Goal: Information Seeking & Learning: Learn about a topic

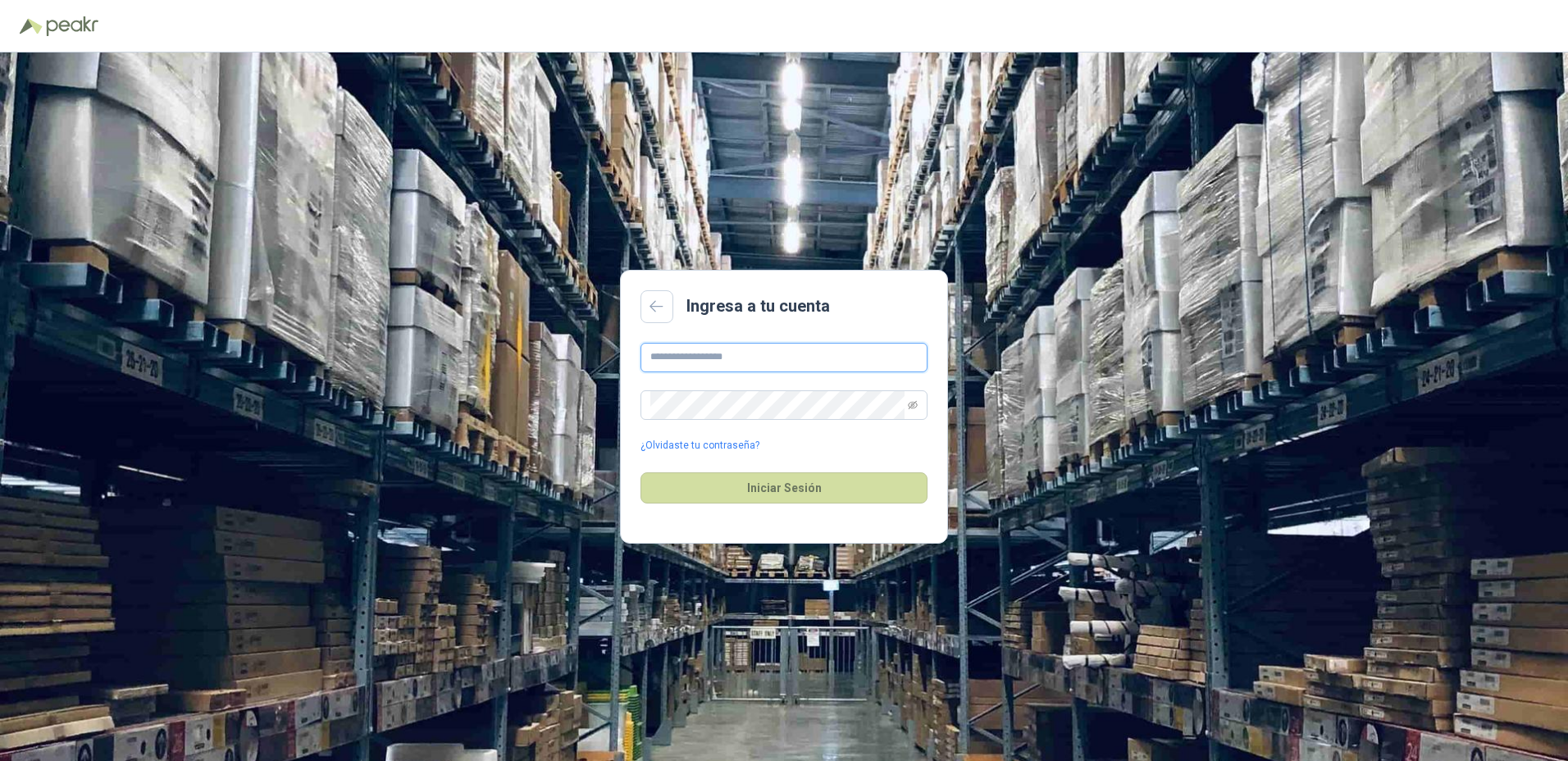
click at [706, 362] on input "text" at bounding box center [784, 357] width 287 height 29
type input "**********"
click at [640, 472] on button "Iniciar Sesión" at bounding box center [784, 488] width 287 height 31
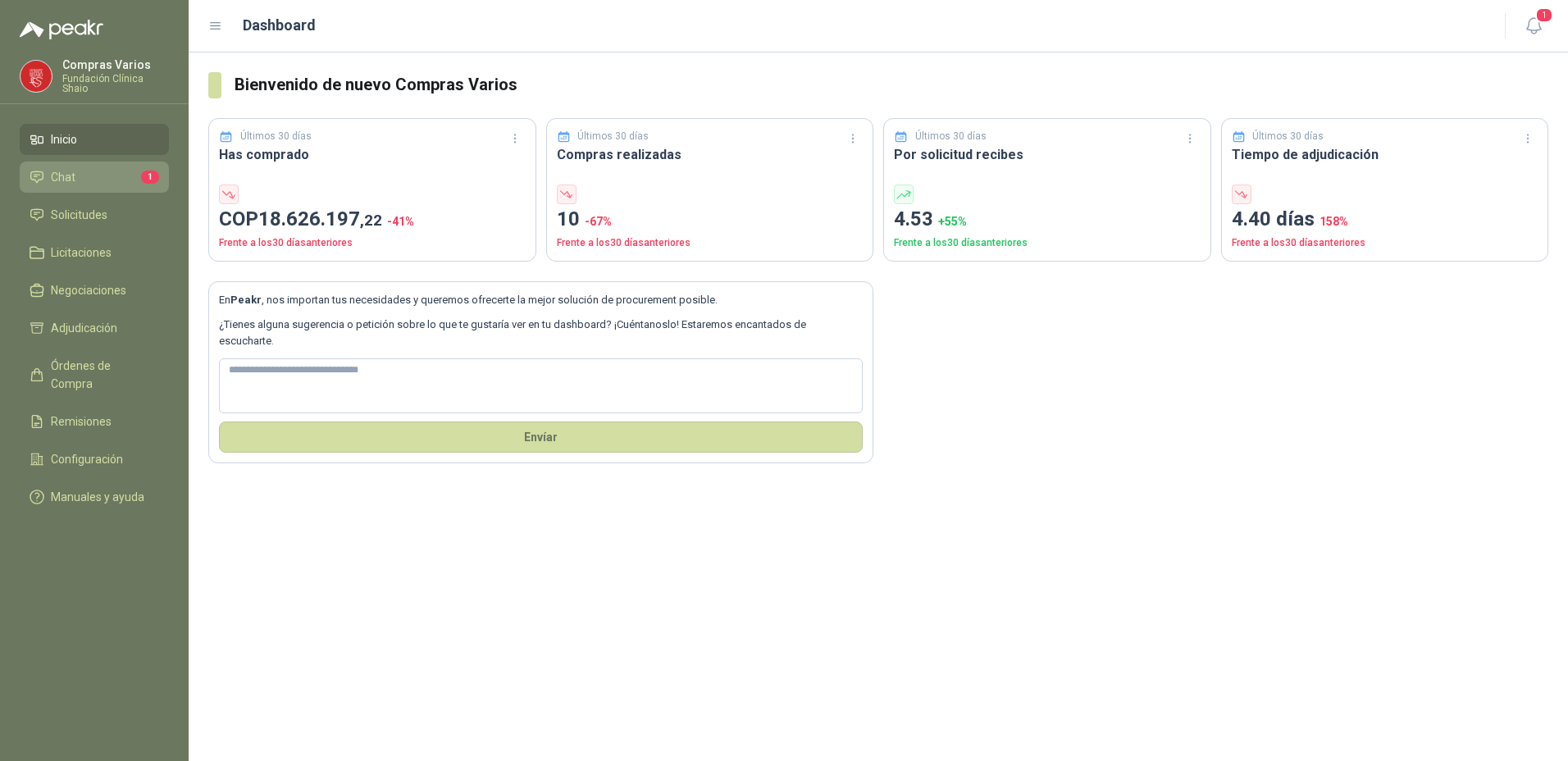
click at [62, 180] on span "Chat" at bounding box center [62, 177] width 24 height 18
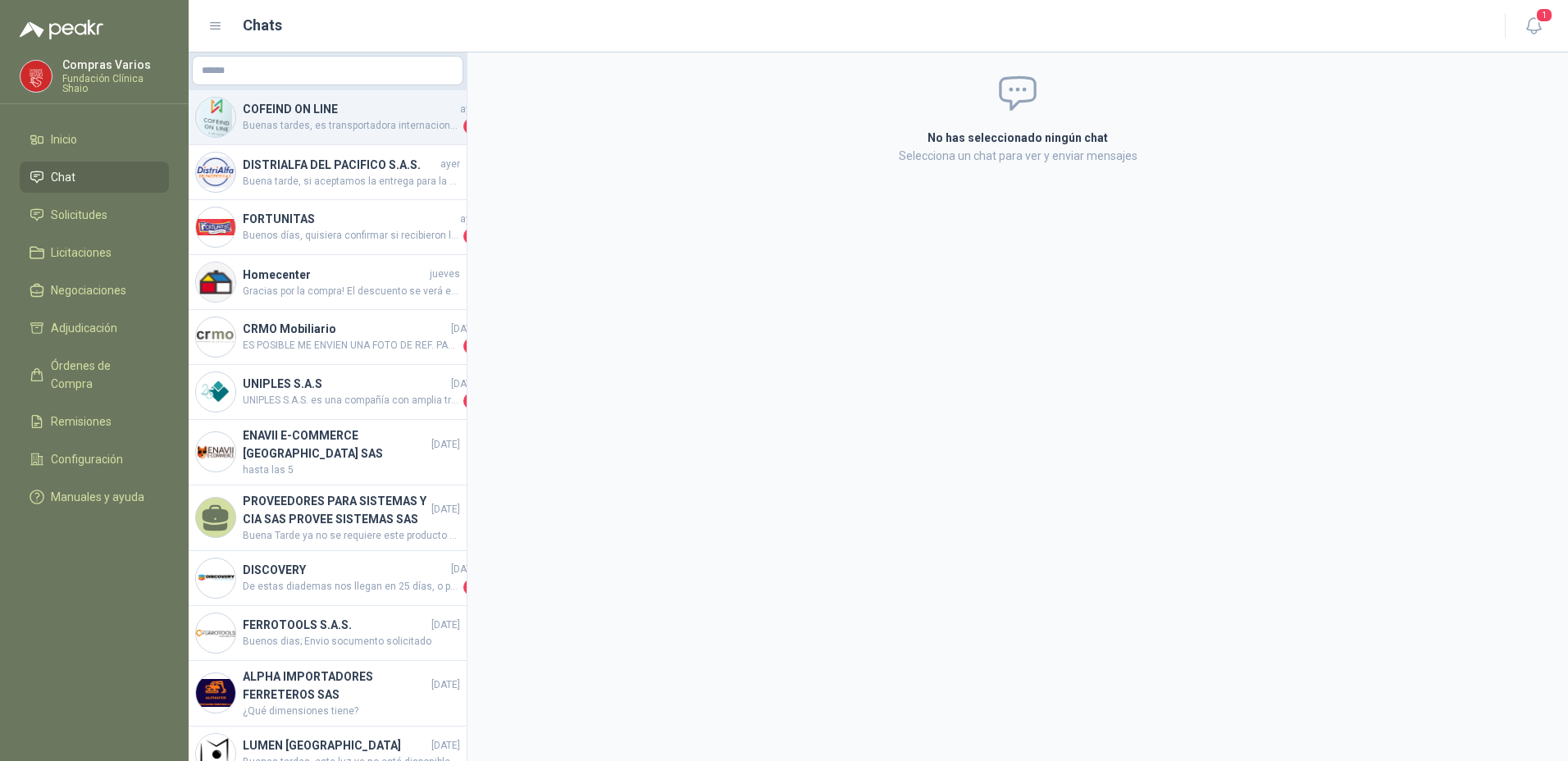
click at [266, 120] on span "Buenas tardes, es transportadora internacional como el [DATE] esta cerrado se r…" at bounding box center [350, 126] width 217 height 17
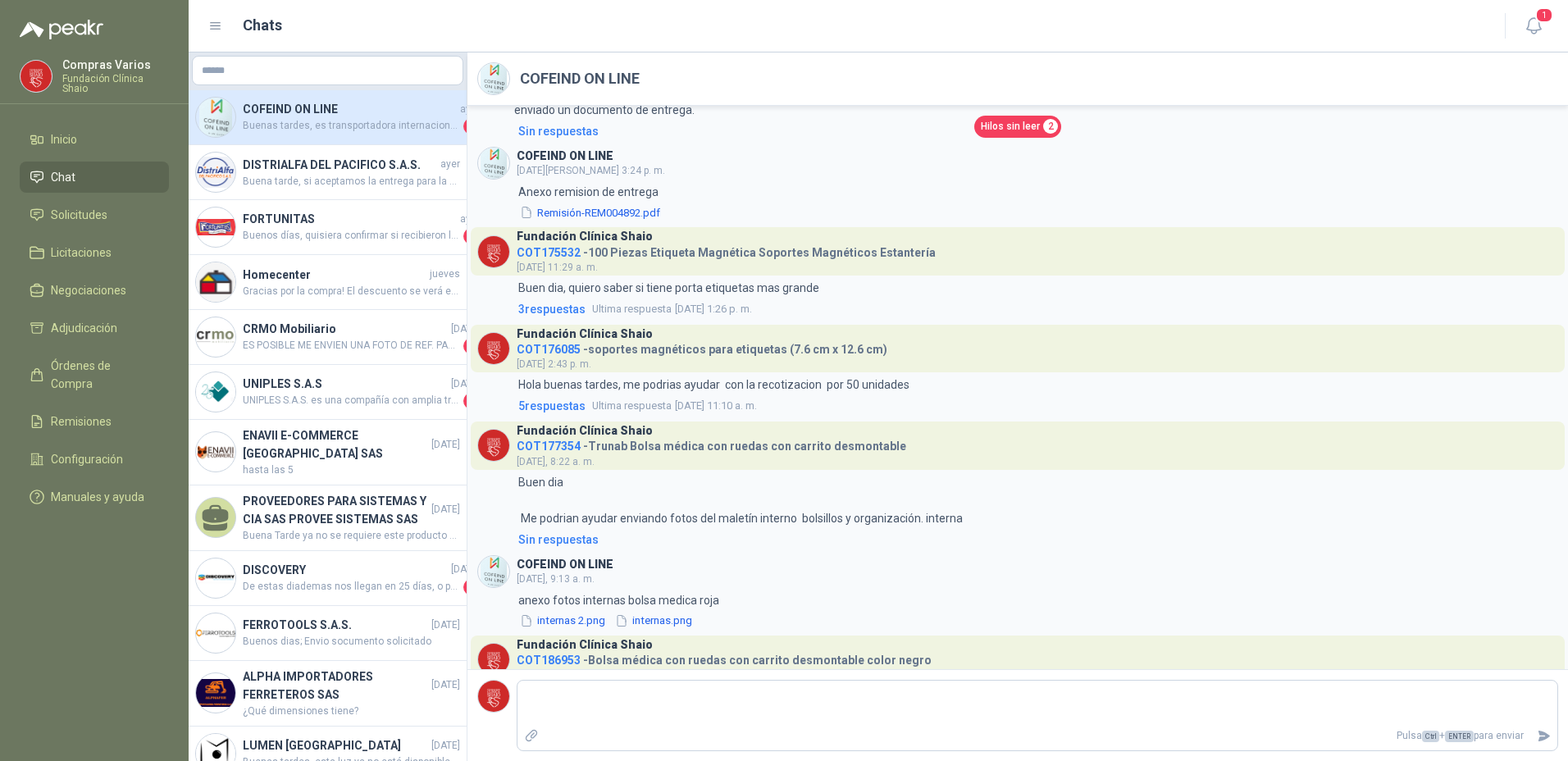
scroll to position [4214, 0]
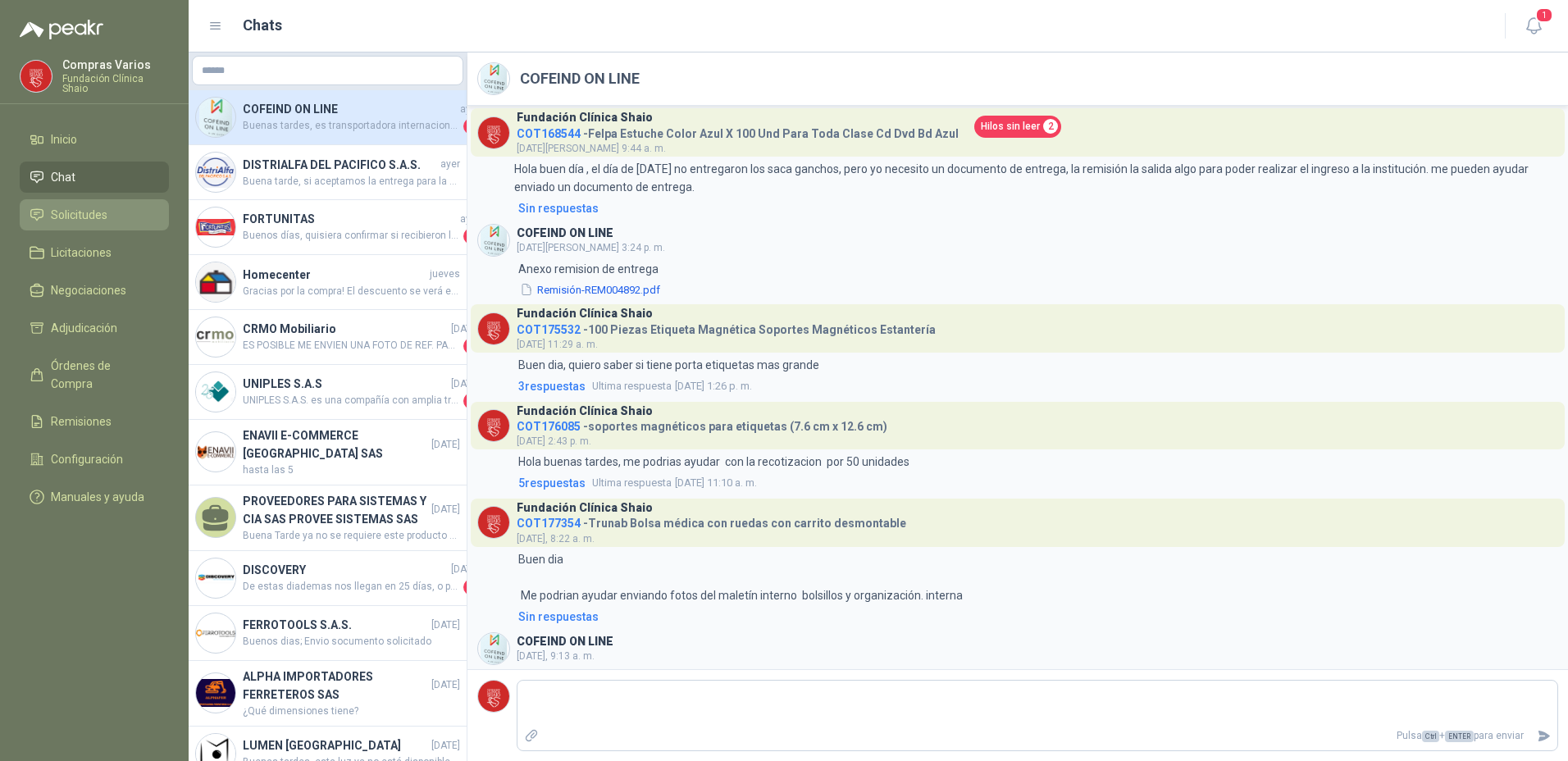
click at [87, 217] on span "Solicitudes" at bounding box center [79, 214] width 56 height 18
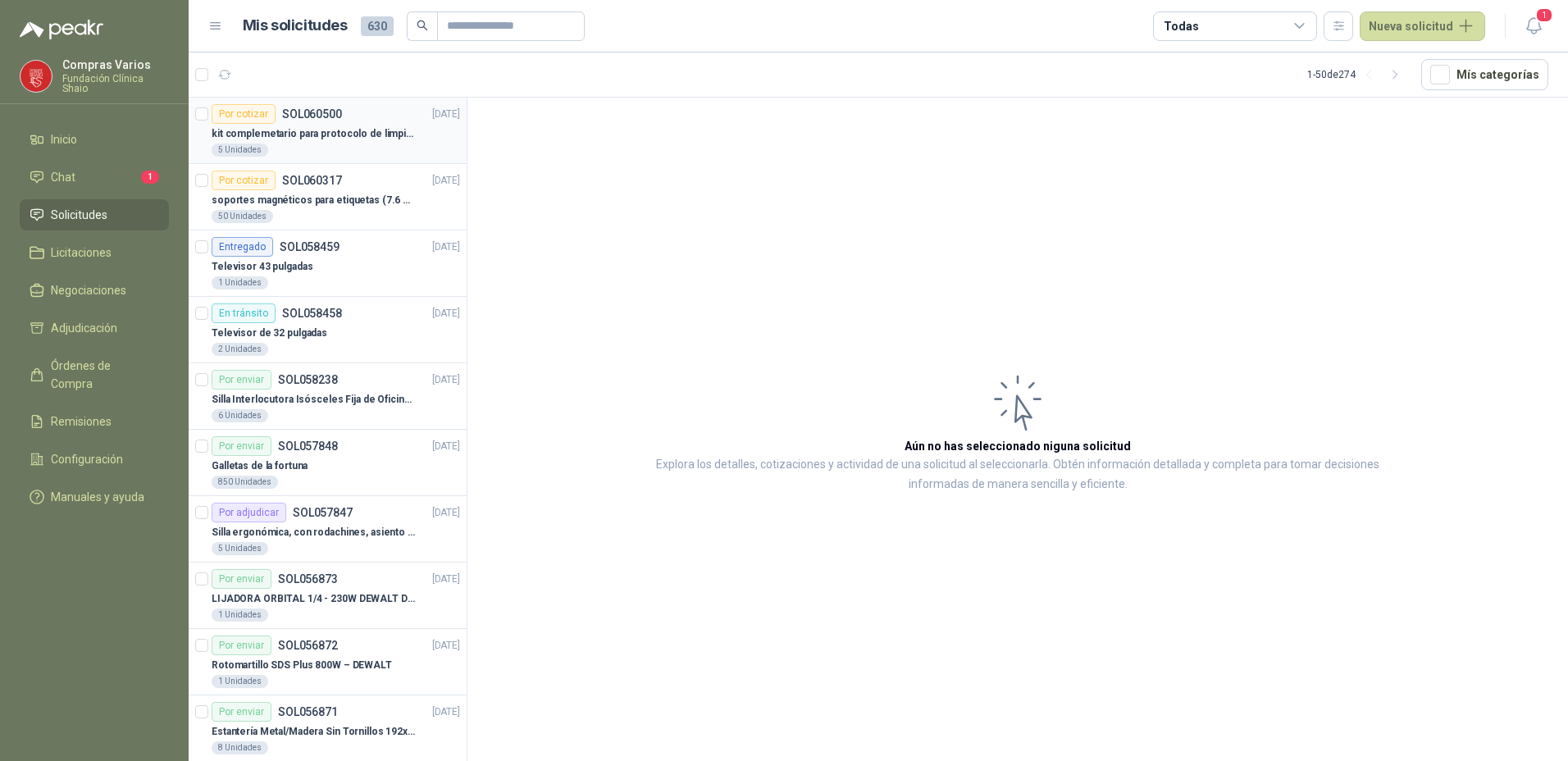
click at [295, 132] on p "kit complemetario para protocolo de limpieza" at bounding box center [313, 134] width 204 height 16
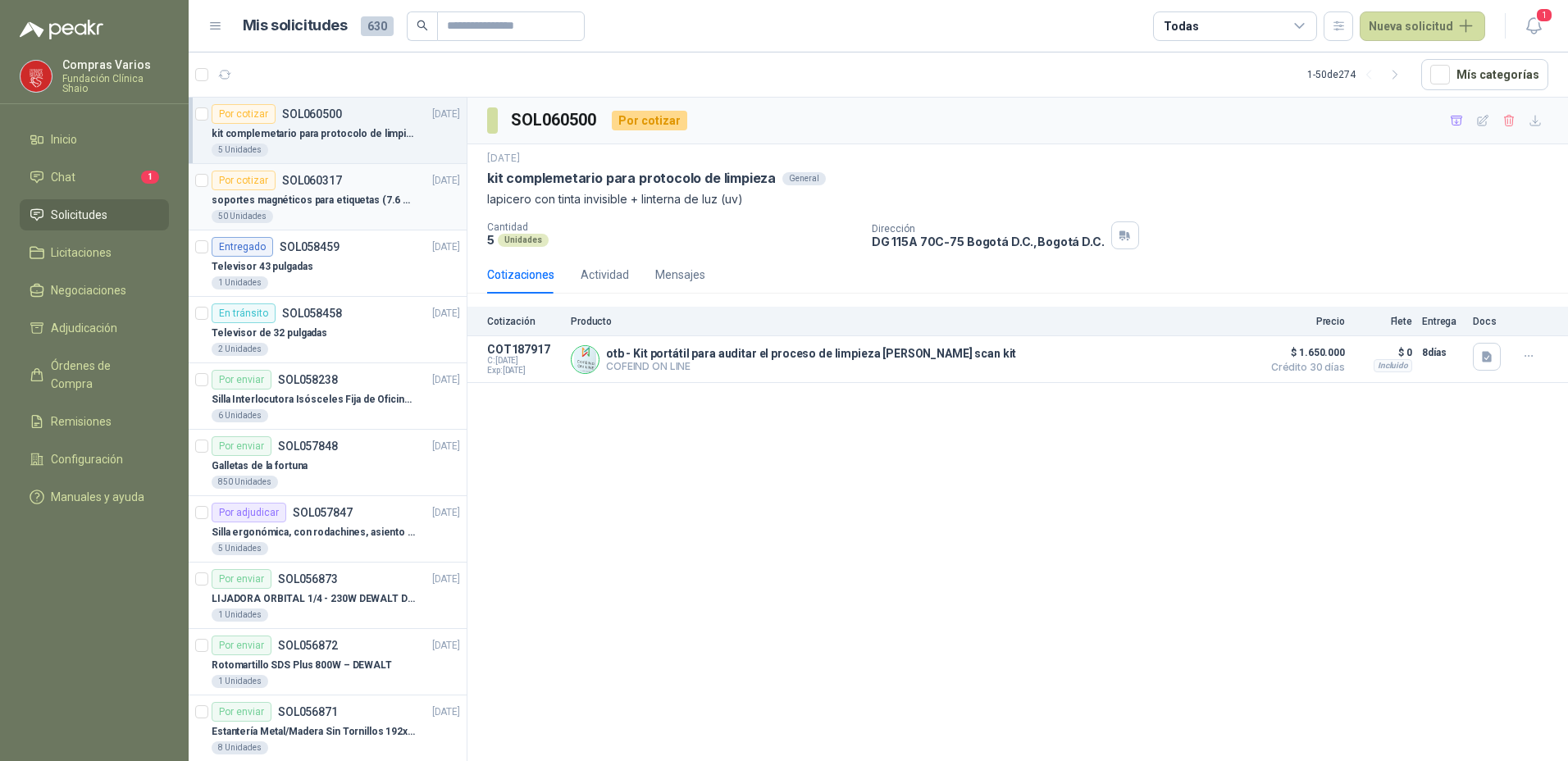
click at [321, 201] on p "soportes magnéticos para etiquetas (7.6 cm x 12.6 cm)" at bounding box center [313, 200] width 204 height 16
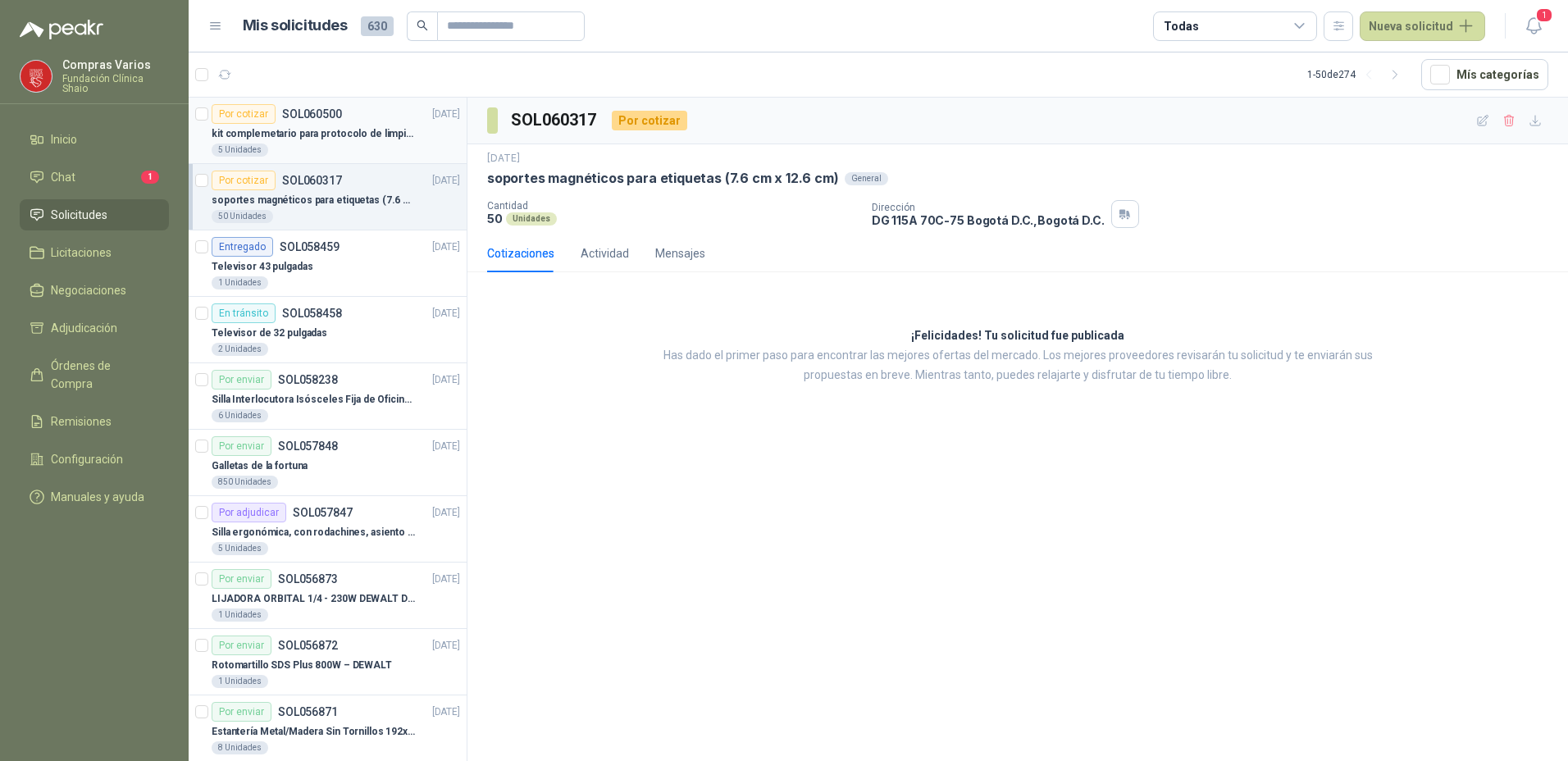
click at [327, 131] on p "kit complemetario para protocolo de limpieza" at bounding box center [313, 134] width 204 height 16
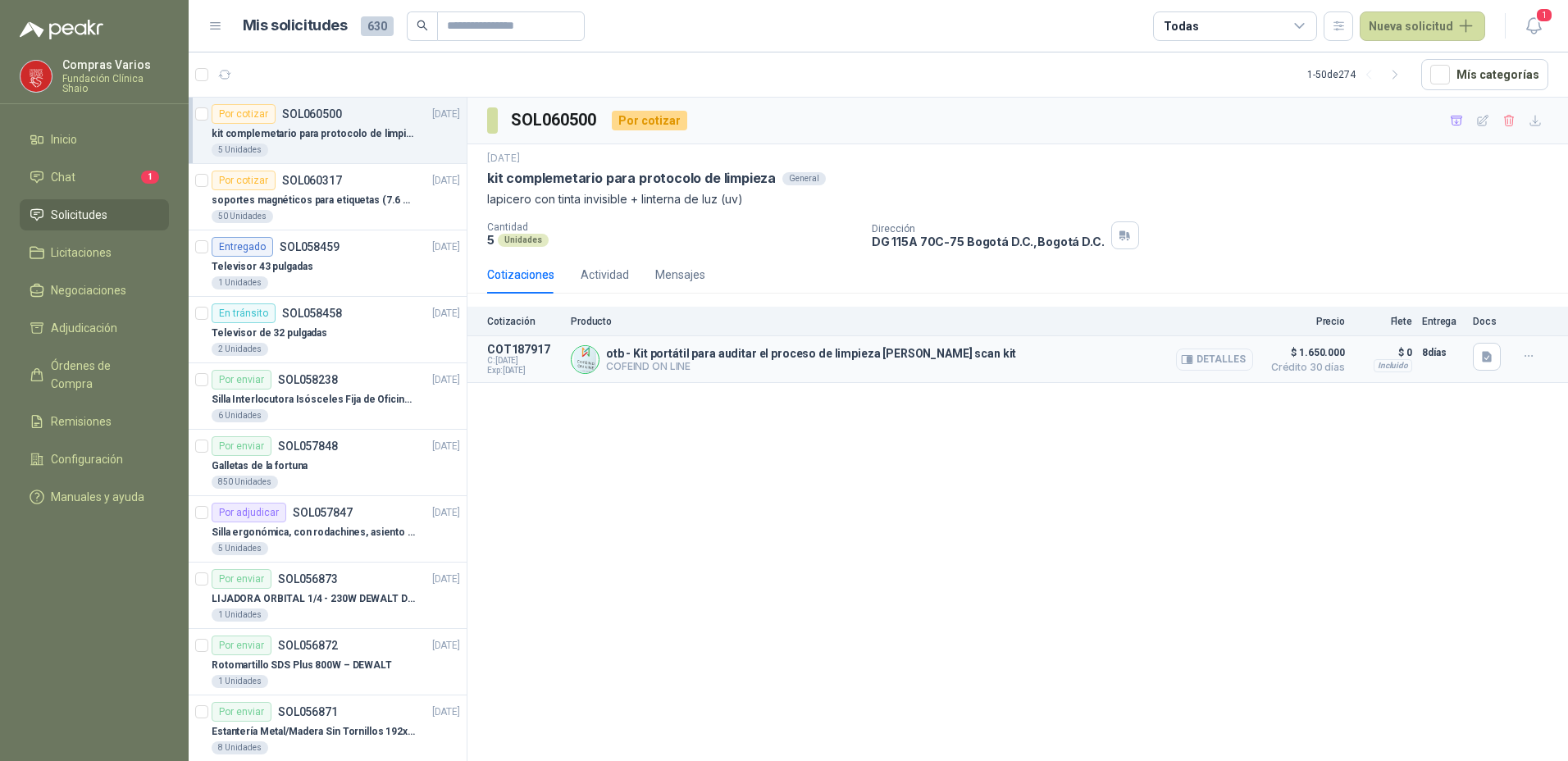
click at [1206, 359] on button "Detalles" at bounding box center [1214, 359] width 77 height 22
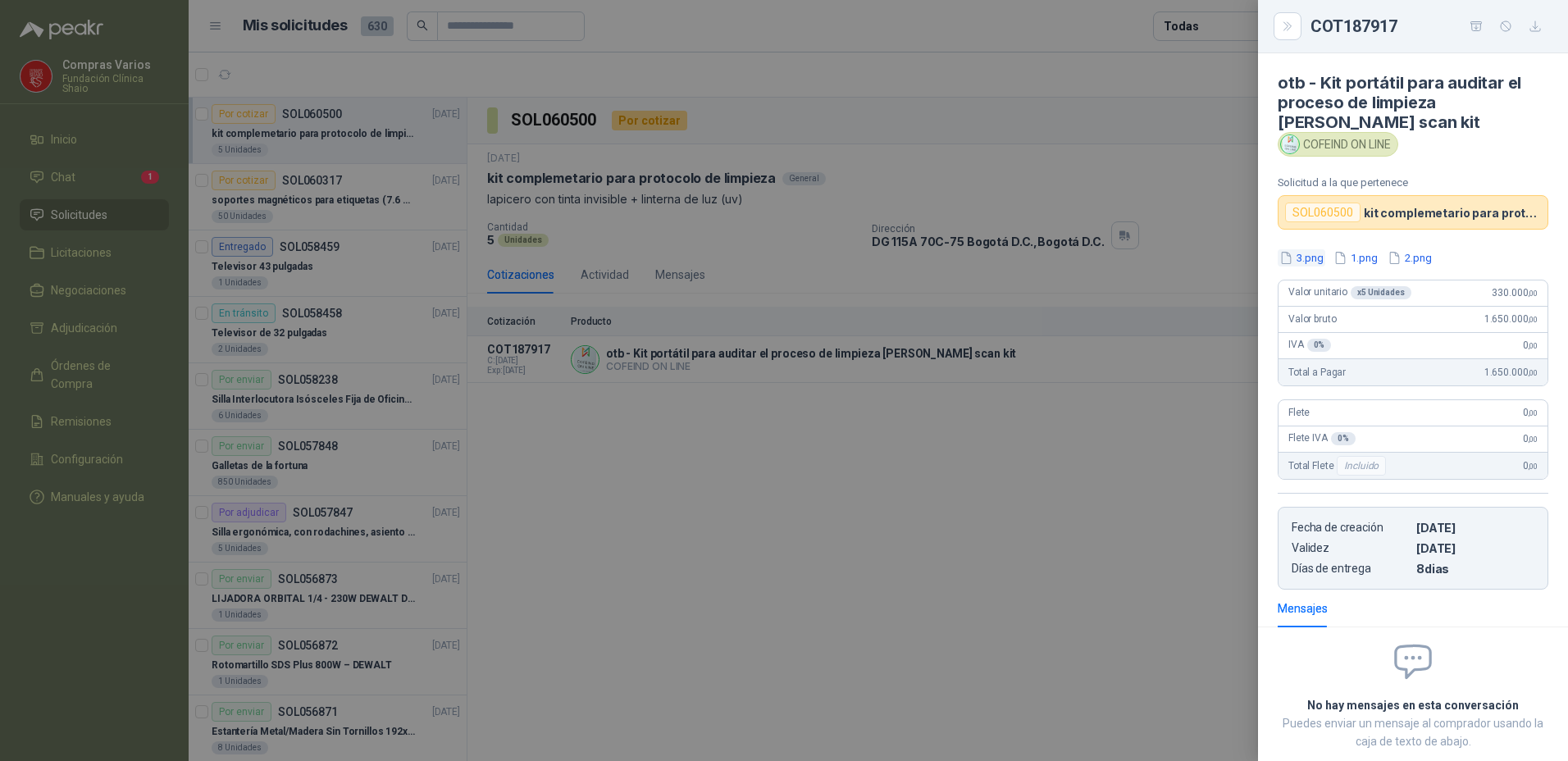
click at [1299, 263] on button "3.png" at bounding box center [1301, 258] width 48 height 18
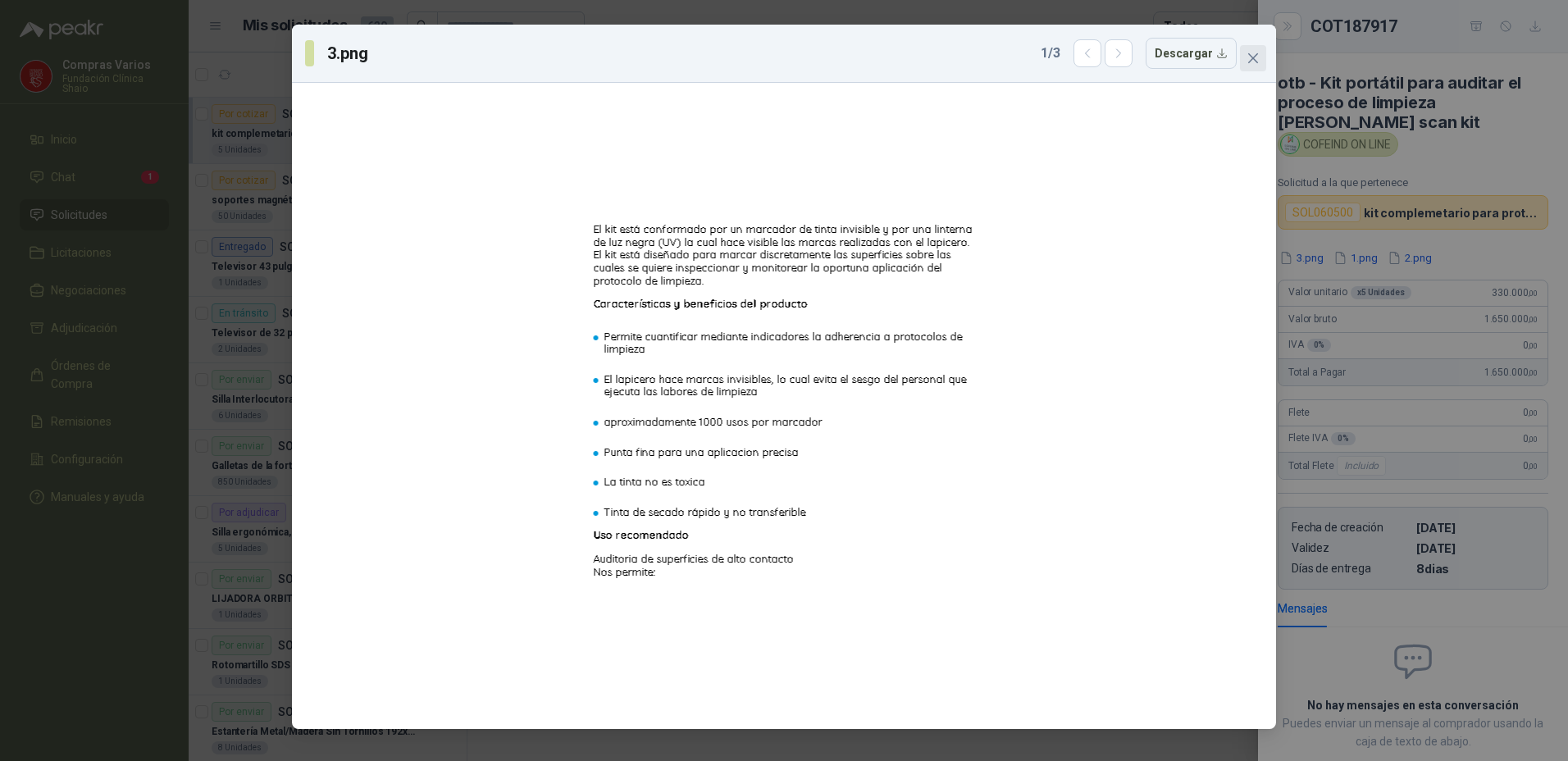
click at [1256, 49] on button "Close" at bounding box center [1253, 57] width 26 height 26
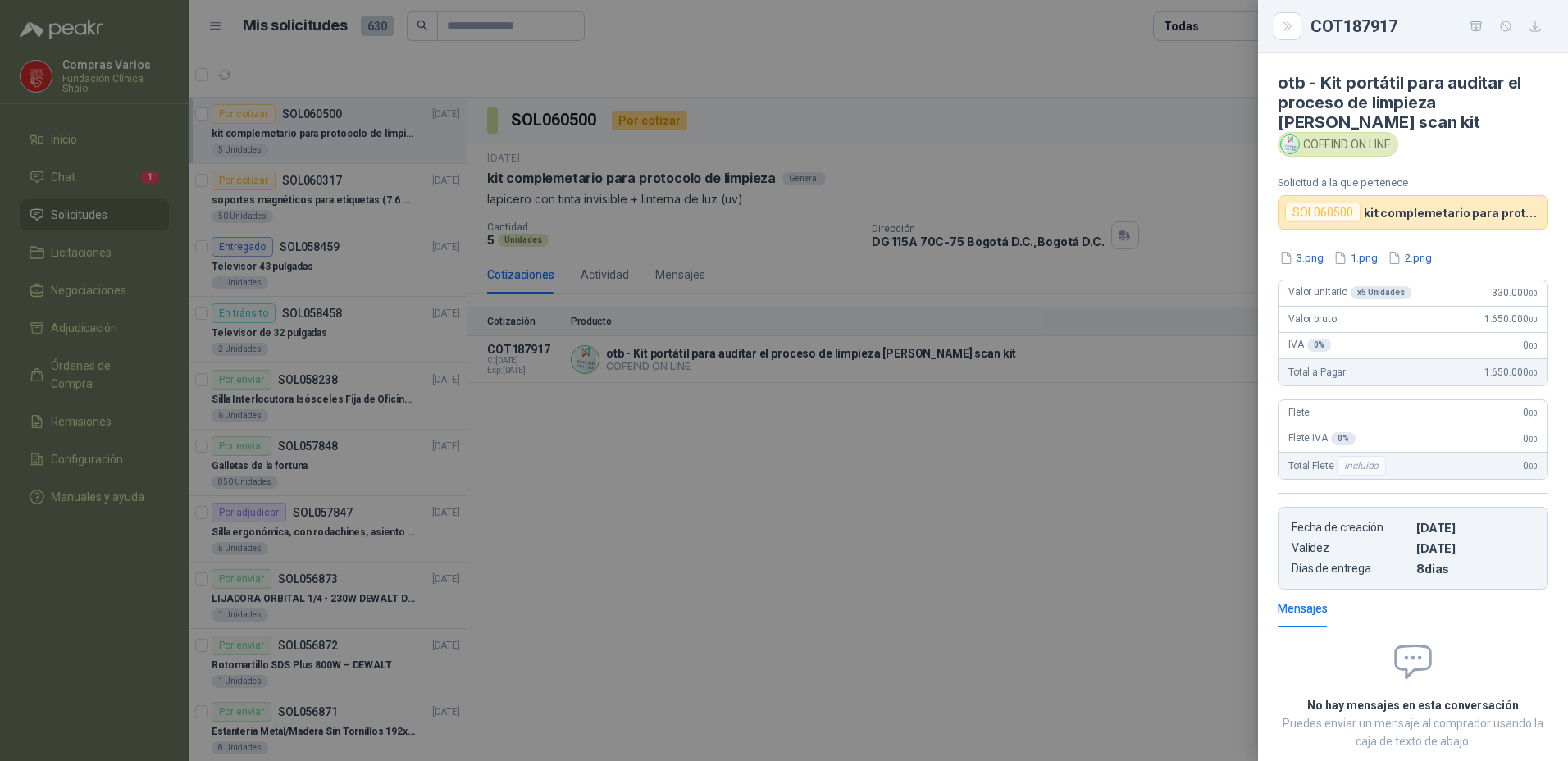
click at [1353, 261] on button "1.png" at bounding box center [1355, 258] width 48 height 18
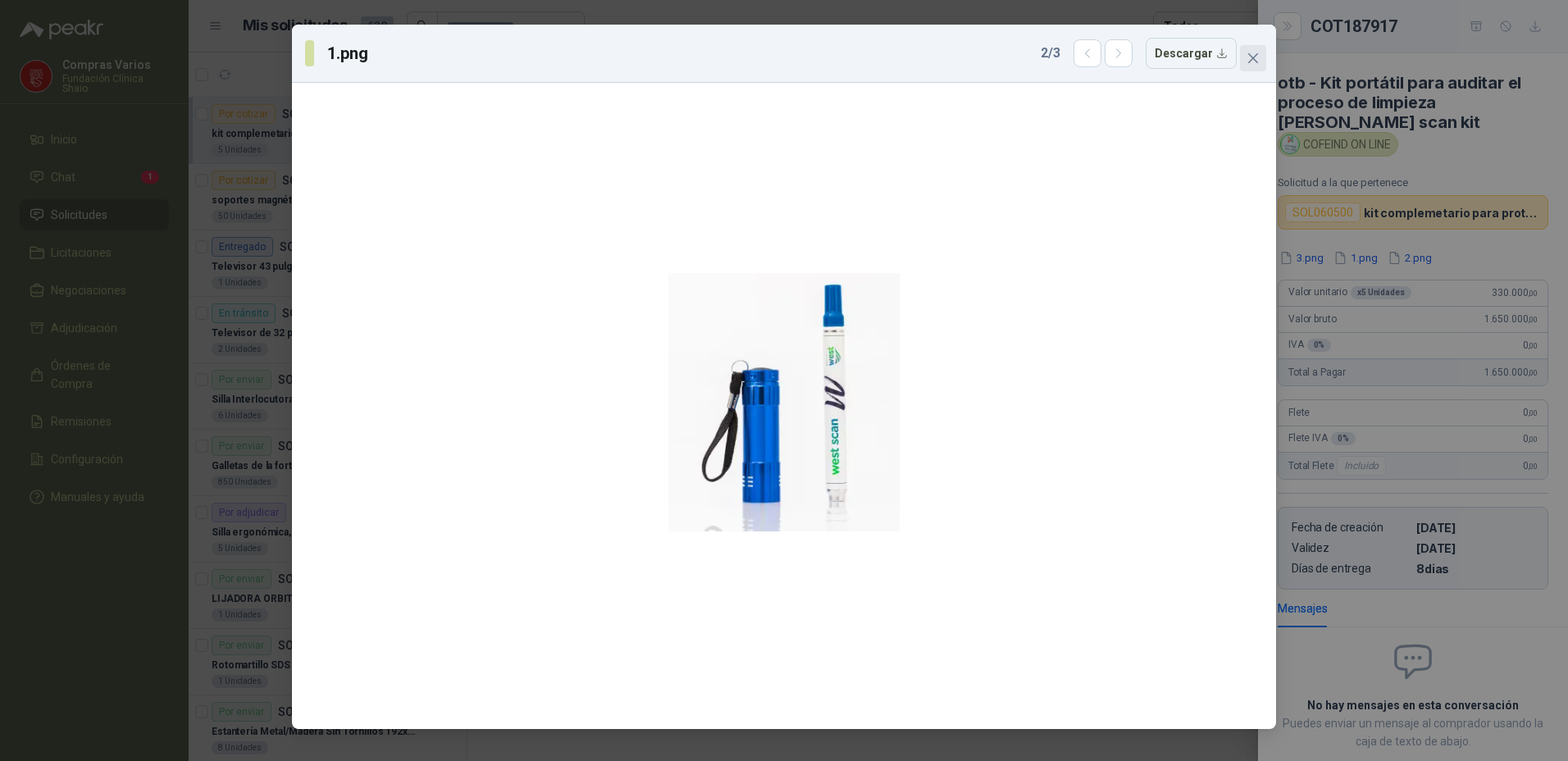
click at [1255, 57] on icon "close" at bounding box center [1253, 58] width 10 height 10
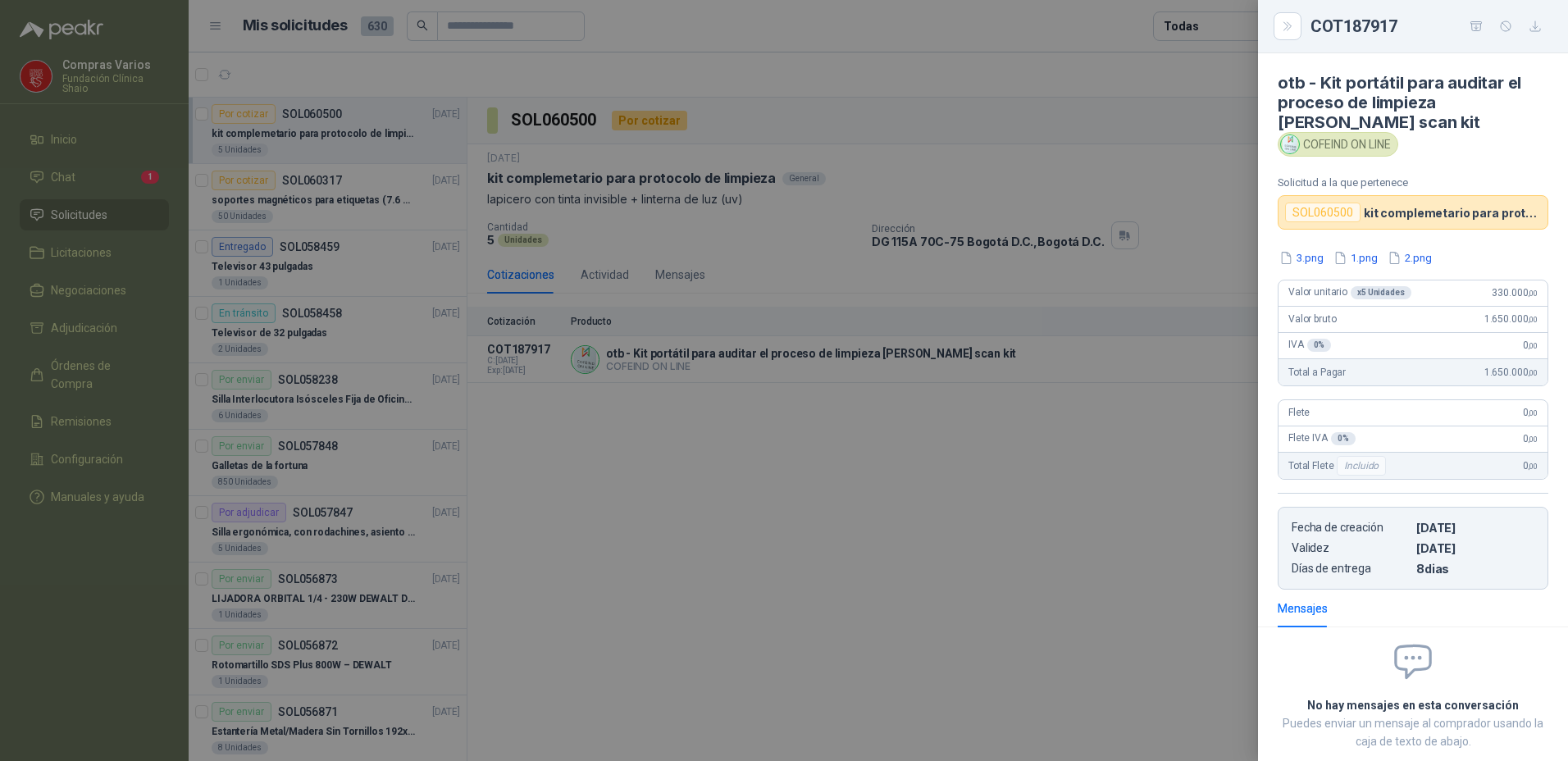
click at [1416, 267] on div "3.png 1.png 2.png Valor unitario x 5 Unidades 330.000 ,00 Valor bruto 1.650.000…" at bounding box center [1412, 419] width 310 height 341
click at [1413, 256] on button "2.png" at bounding box center [1409, 258] width 48 height 18
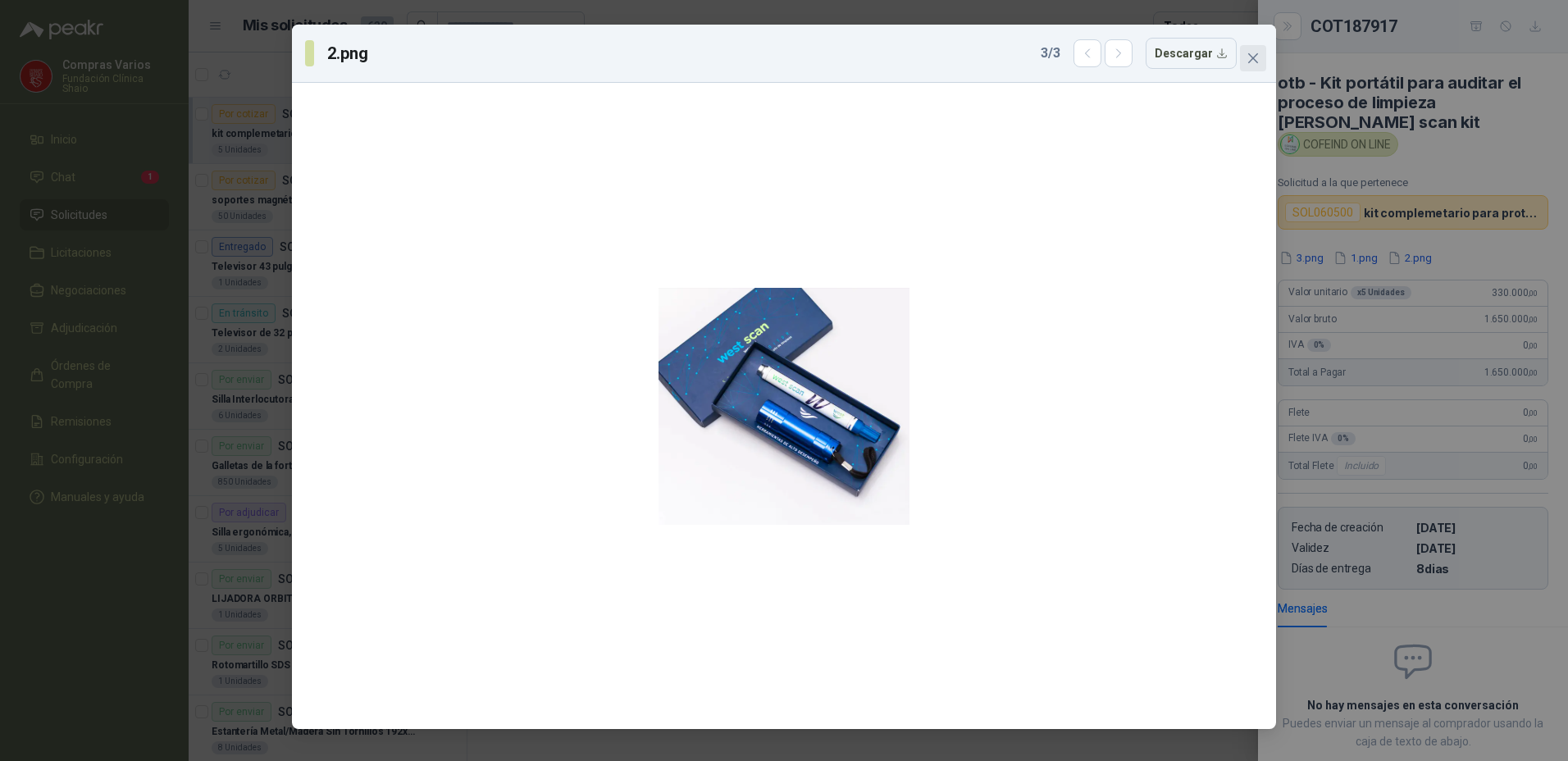
click at [1250, 57] on span "Close" at bounding box center [1253, 57] width 26 height 13
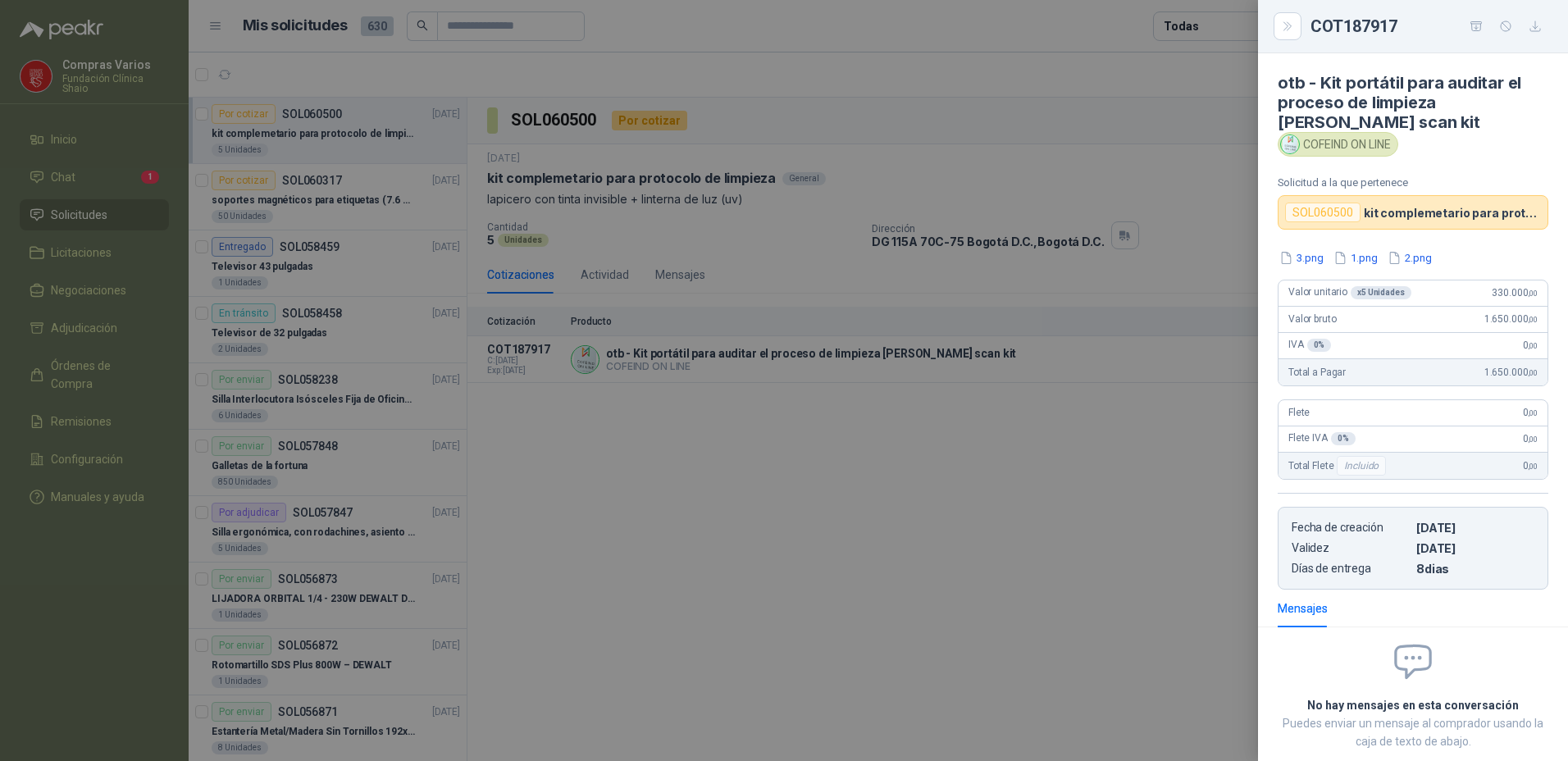
click at [805, 522] on div at bounding box center [784, 380] width 1568 height 761
